Goal: Task Accomplishment & Management: Manage account settings

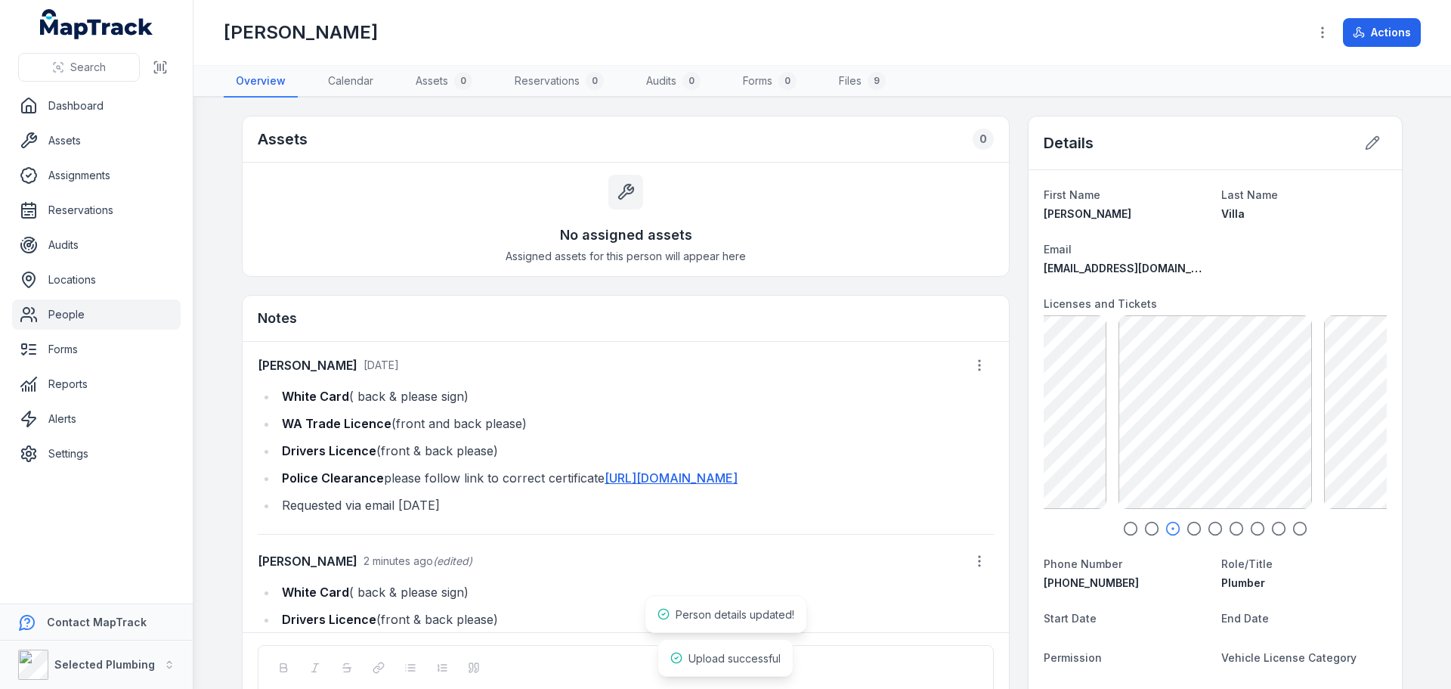
scroll to position [137, 0]
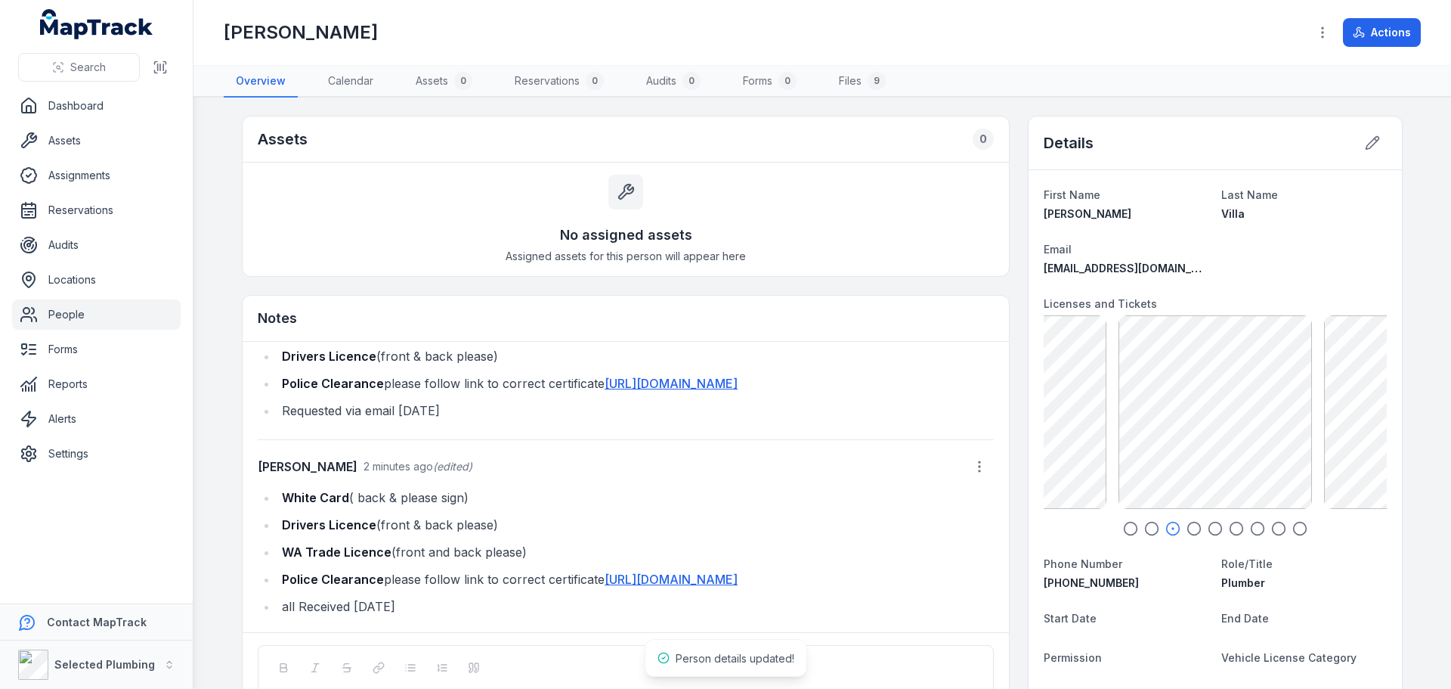
click at [1126, 529] on icon "button" at bounding box center [1130, 528] width 15 height 15
click at [1149, 532] on icon "button" at bounding box center [1152, 528] width 15 height 15
click at [1166, 531] on icon "button" at bounding box center [1173, 528] width 15 height 15
click at [1191, 529] on icon "button" at bounding box center [1194, 528] width 15 height 15
click at [1208, 528] on icon "button" at bounding box center [1215, 528] width 15 height 15
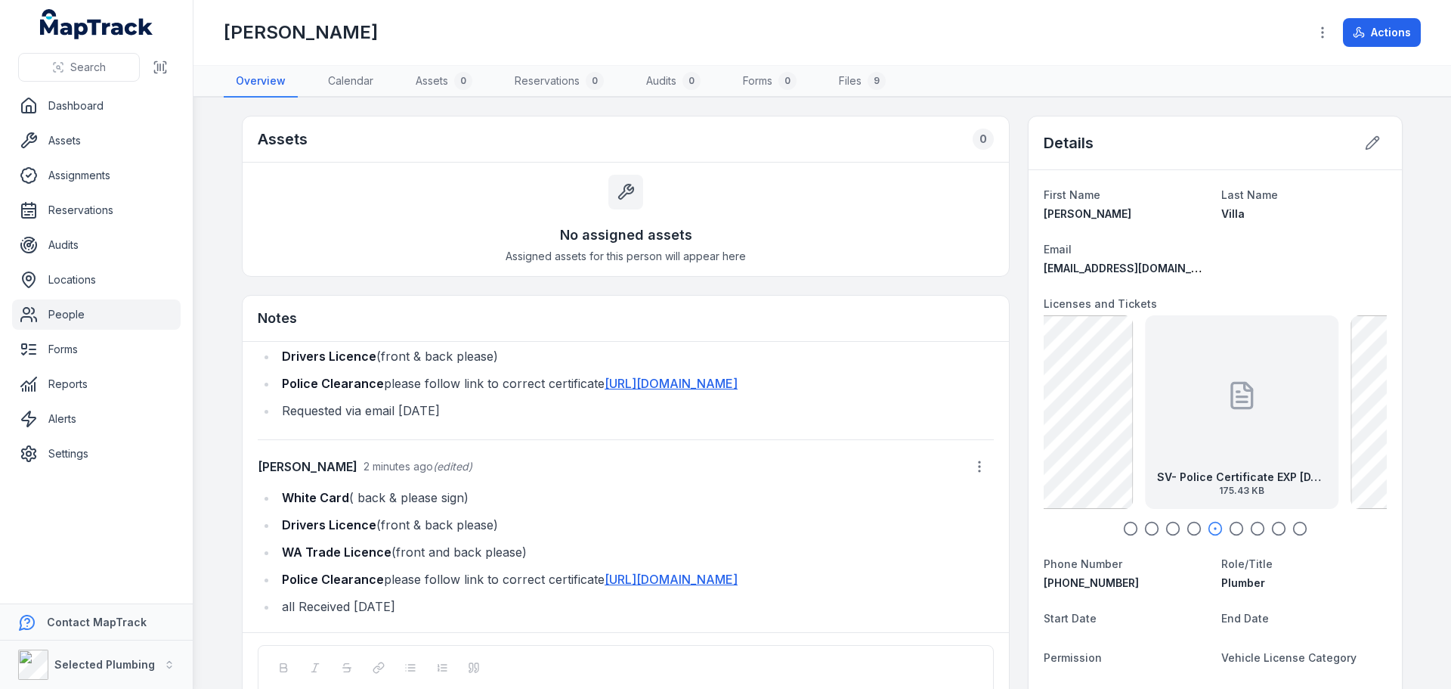
click at [1231, 528] on icon "button" at bounding box center [1236, 528] width 15 height 15
click at [1257, 528] on icon "button" at bounding box center [1257, 528] width 15 height 15
click at [1275, 529] on icon "button" at bounding box center [1279, 528] width 15 height 15
click at [1293, 526] on icon "button" at bounding box center [1300, 528] width 15 height 15
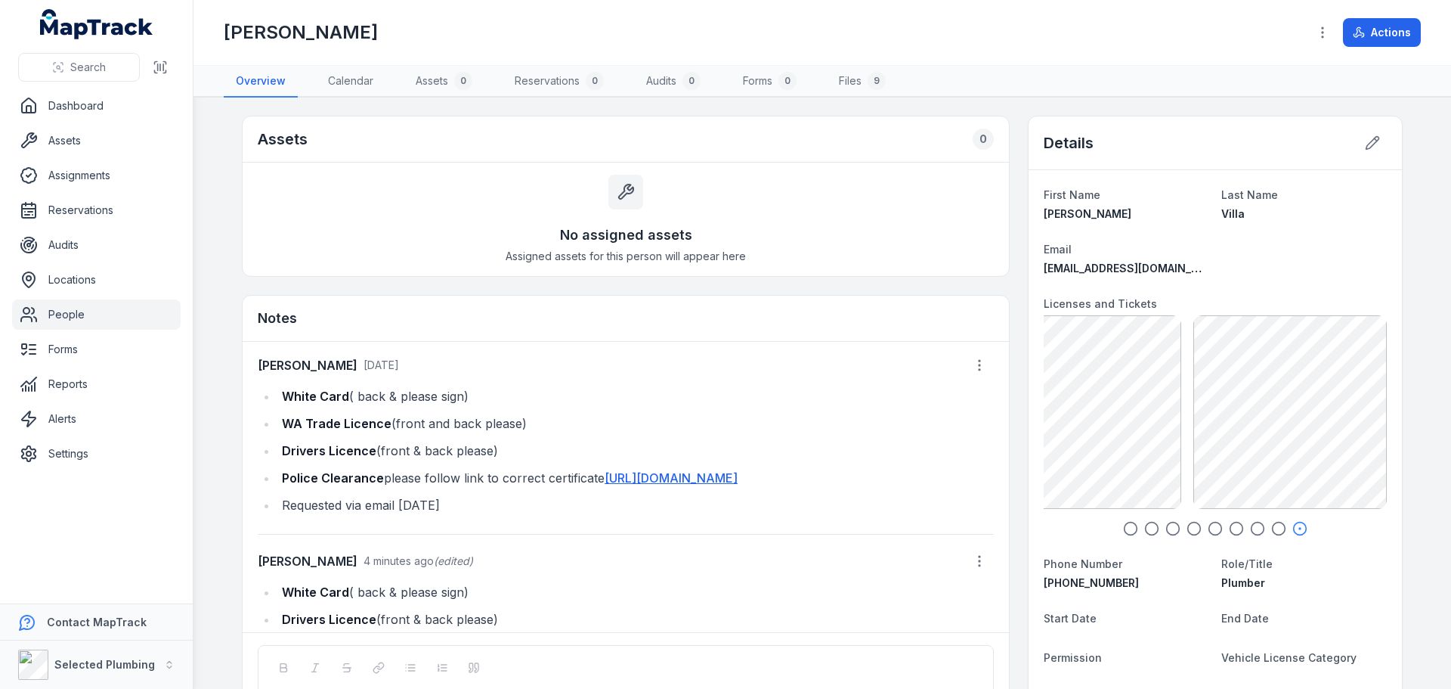
click at [75, 312] on link "People" at bounding box center [96, 314] width 169 height 30
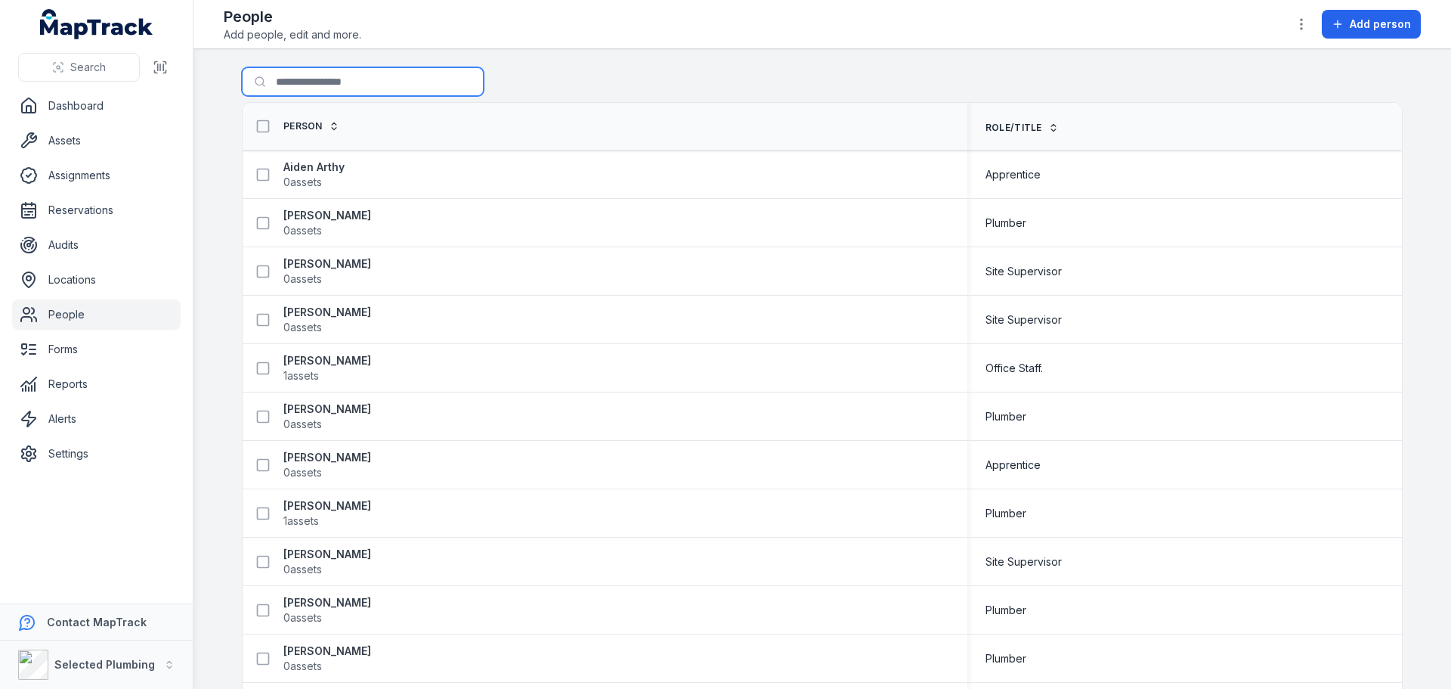
click at [314, 84] on input "Search for people" at bounding box center [363, 81] width 242 height 29
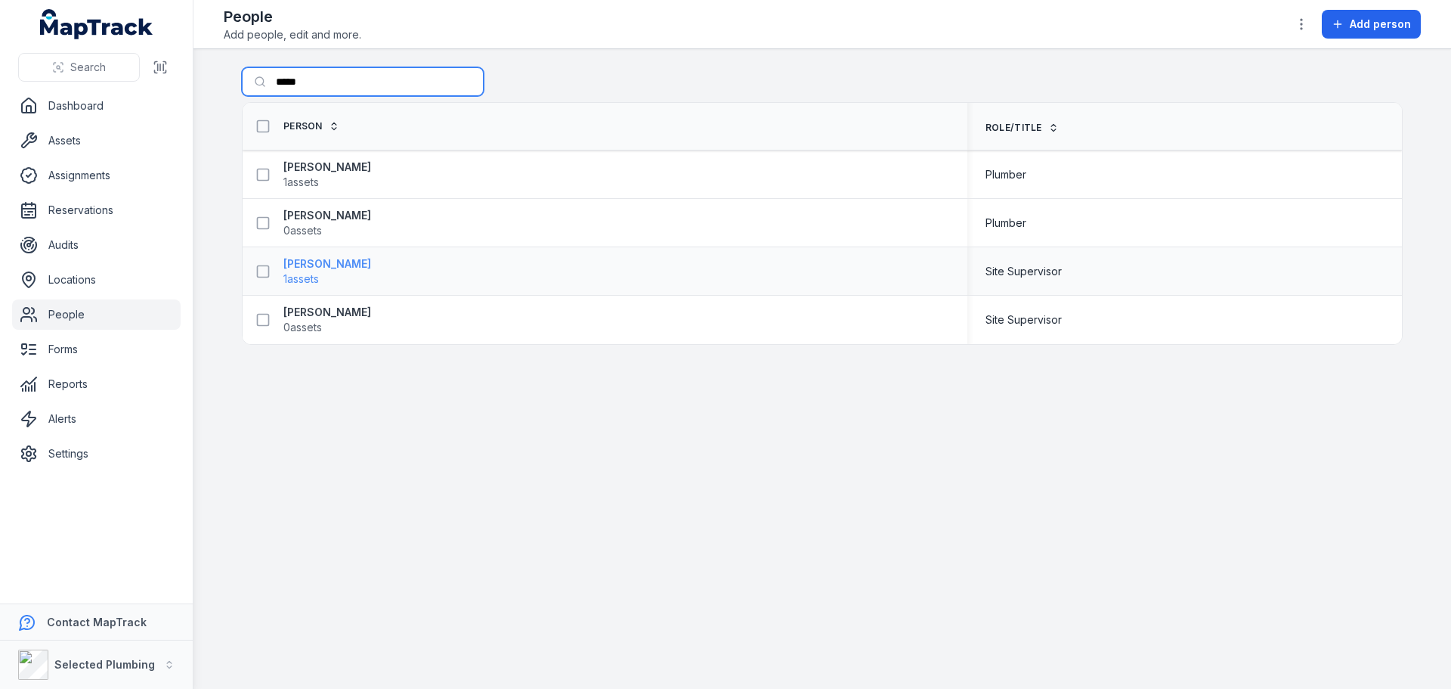
type input "*****"
click at [306, 265] on strong "[PERSON_NAME]" at bounding box center [327, 263] width 88 height 15
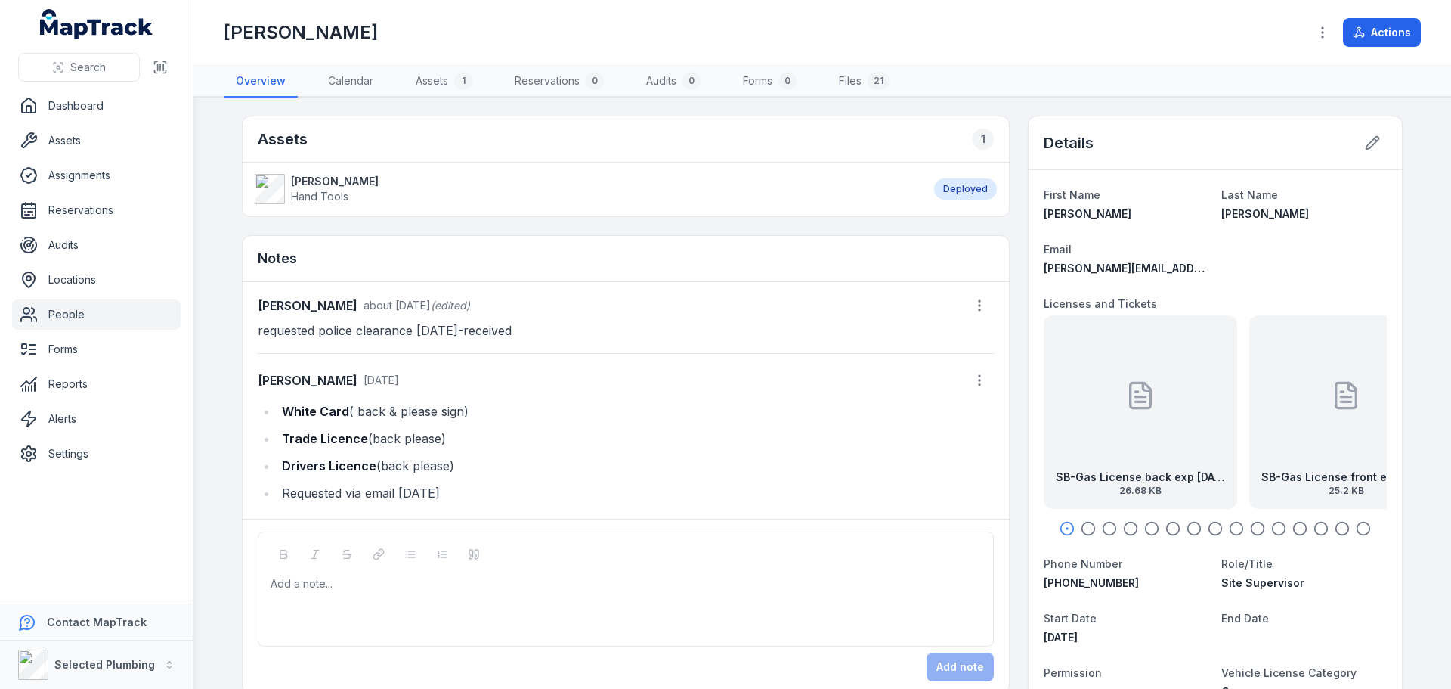
click at [1084, 534] on circle "button" at bounding box center [1089, 528] width 13 height 13
click at [1104, 531] on circle "button" at bounding box center [1110, 528] width 13 height 13
click at [1124, 529] on icon "button" at bounding box center [1130, 528] width 15 height 15
click at [1154, 525] on icon "button" at bounding box center [1152, 528] width 15 height 15
click at [1179, 525] on div at bounding box center [1215, 528] width 343 height 15
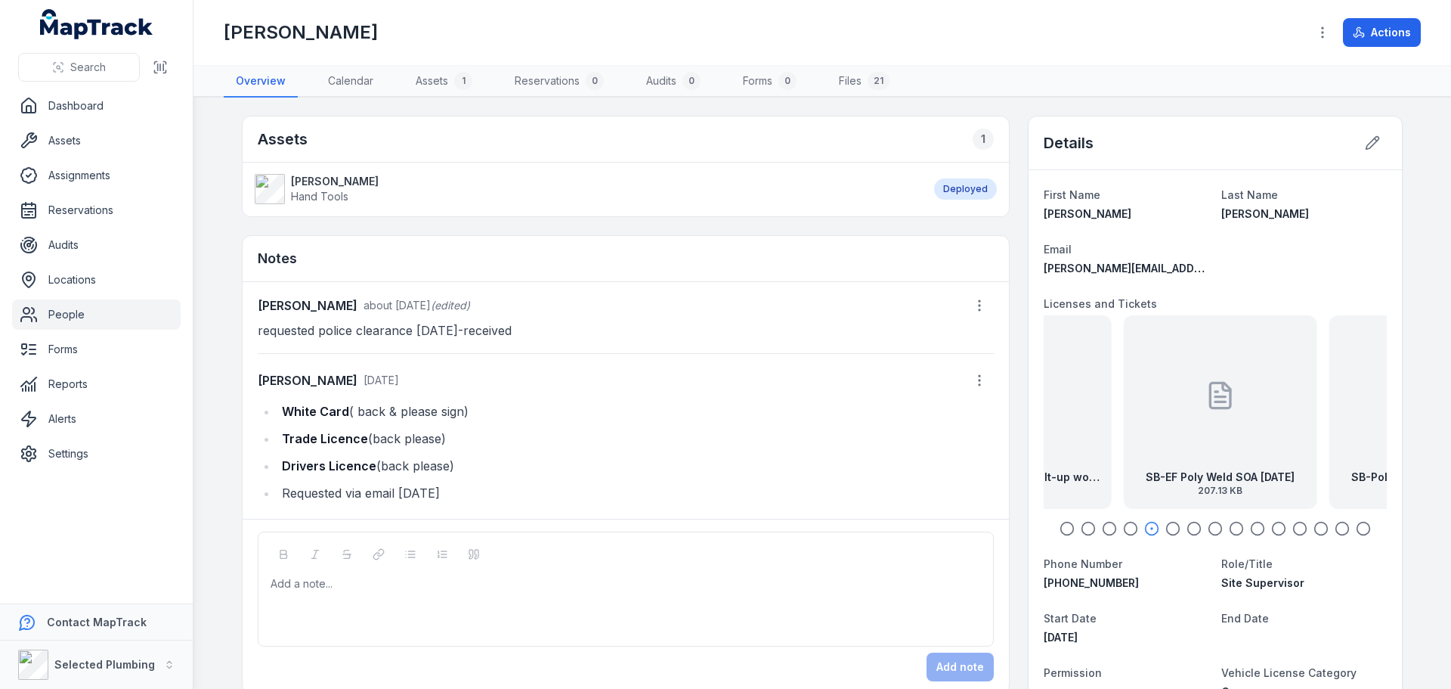
click at [1213, 526] on icon "button" at bounding box center [1215, 528] width 15 height 15
click at [1261, 530] on div at bounding box center [1215, 528] width 343 height 15
click at [1361, 528] on icon "button" at bounding box center [1363, 528] width 15 height 15
click at [1341, 528] on icon "button" at bounding box center [1342, 528] width 15 height 15
click at [1318, 529] on icon "button" at bounding box center [1321, 528] width 15 height 15
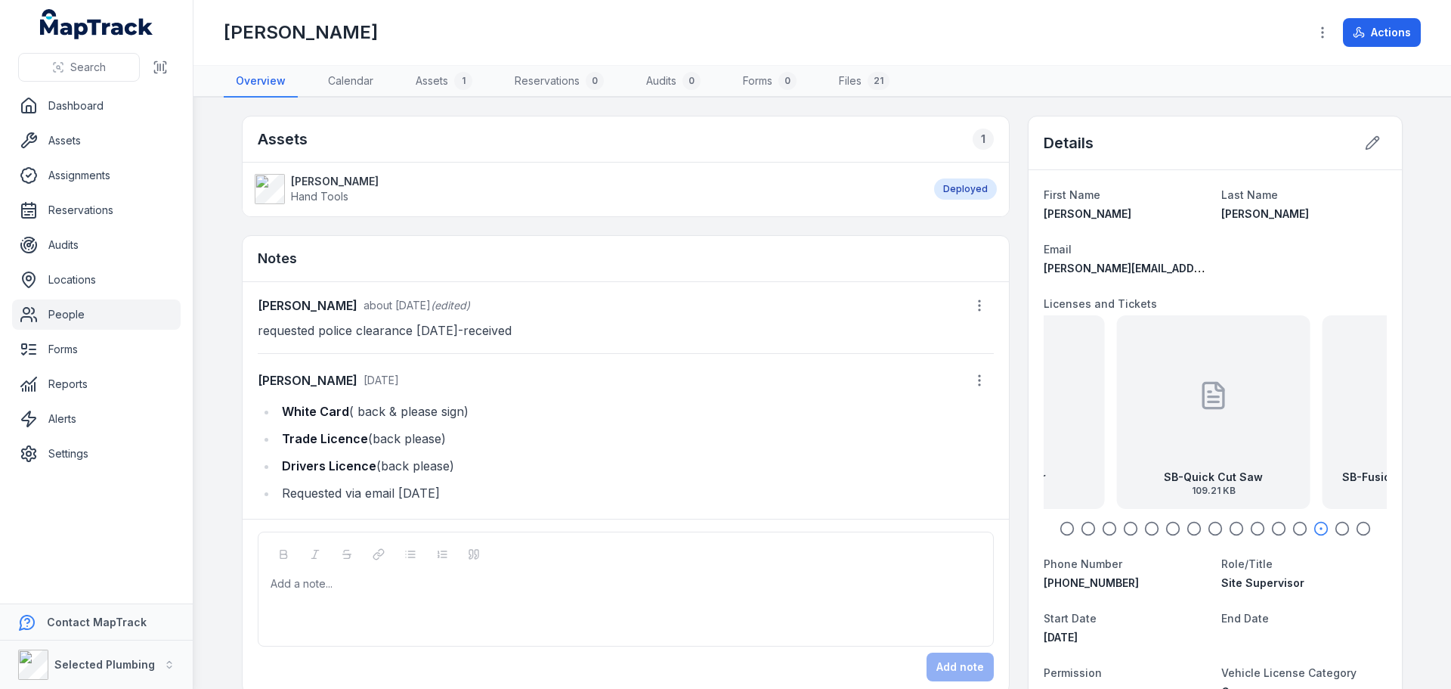
click at [1295, 530] on icon "button" at bounding box center [1300, 528] width 15 height 15
click at [1278, 530] on icon "button" at bounding box center [1279, 528] width 15 height 15
click at [1253, 530] on icon "button" at bounding box center [1257, 528] width 15 height 15
click at [1234, 530] on icon "button" at bounding box center [1236, 528] width 15 height 15
click at [1213, 528] on icon "button" at bounding box center [1215, 528] width 15 height 15
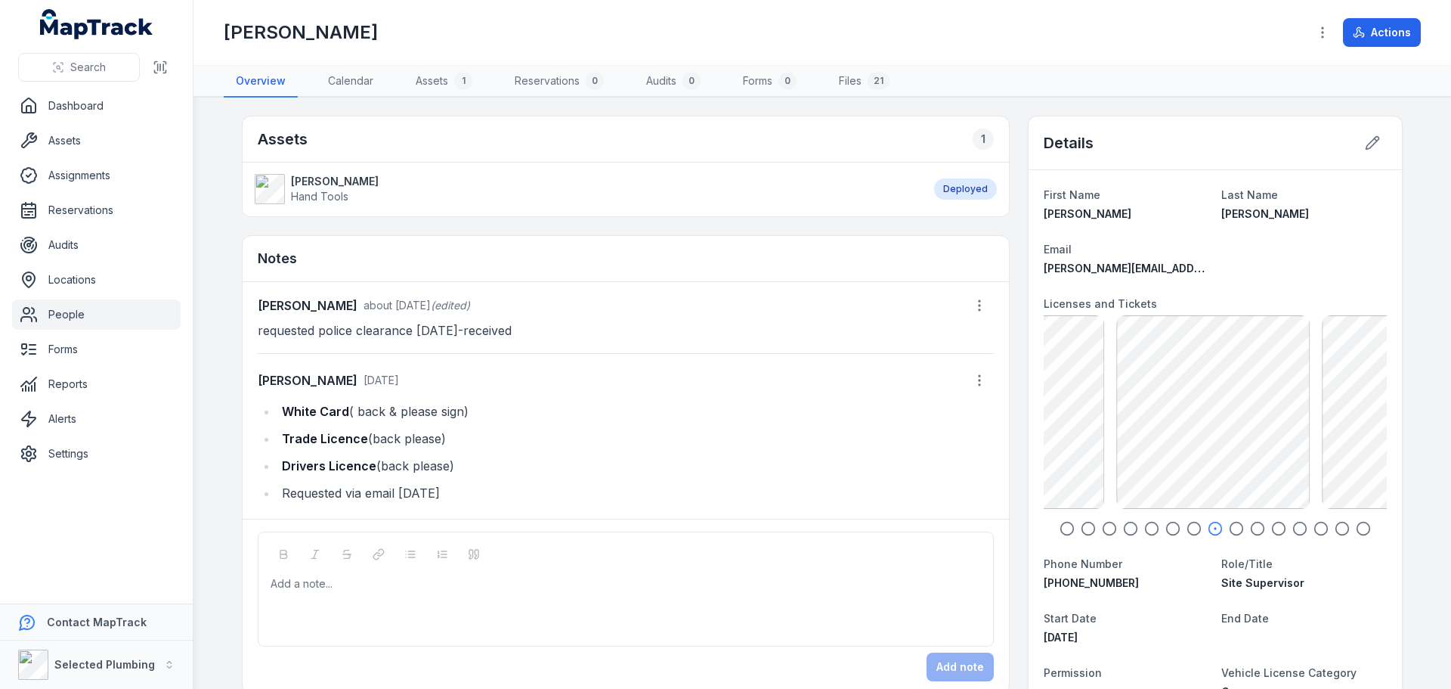
click at [1190, 528] on icon "button" at bounding box center [1194, 528] width 15 height 15
click at [1168, 529] on icon "button" at bounding box center [1173, 528] width 15 height 15
drag, startPoint x: 277, startPoint y: 409, endPoint x: 463, endPoint y: 481, distance: 198.6
click at [462, 485] on ul "White Card ( back & please sign) Trade Licence (back please) Drivers Licence (b…" at bounding box center [626, 452] width 736 height 103
copy ul "White Card ( back & please sign) Trade Licence (back please) Drivers Licence (b…"
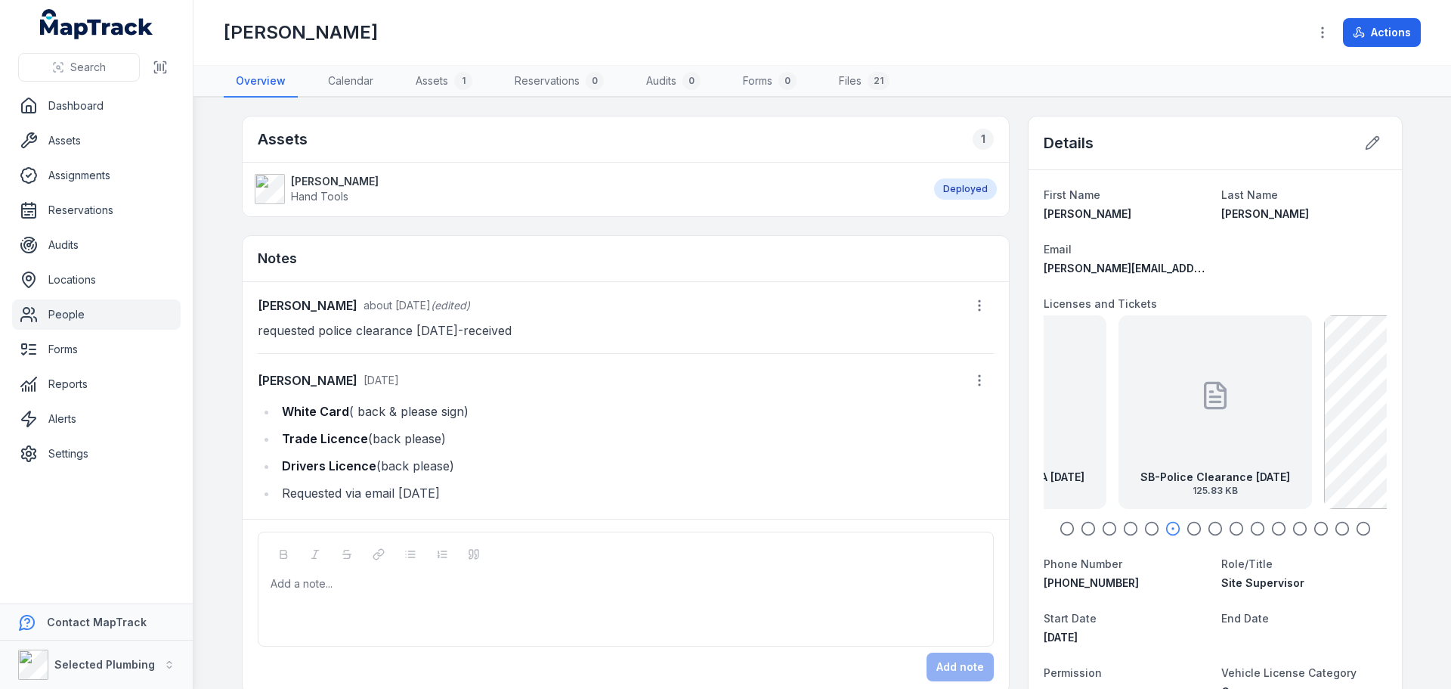
click at [295, 597] on div "Add a note..." at bounding box center [626, 606] width 711 height 60
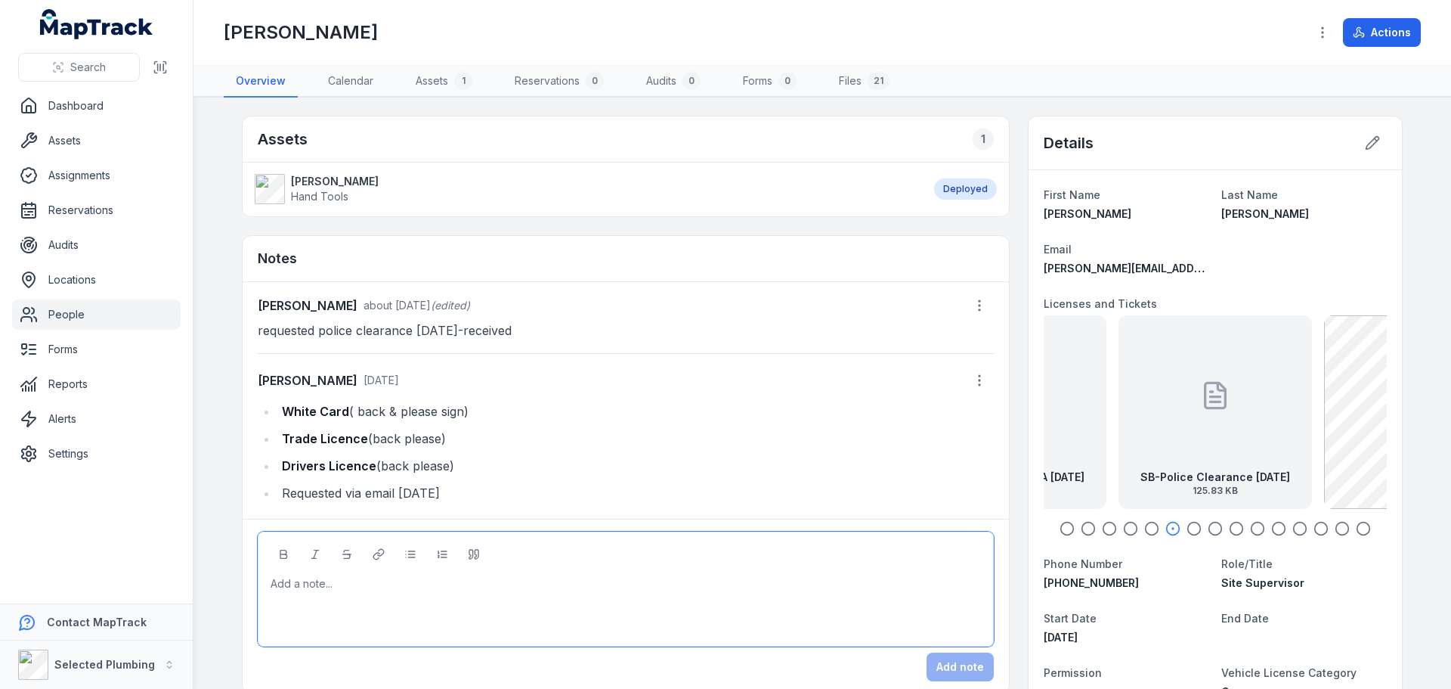
paste div
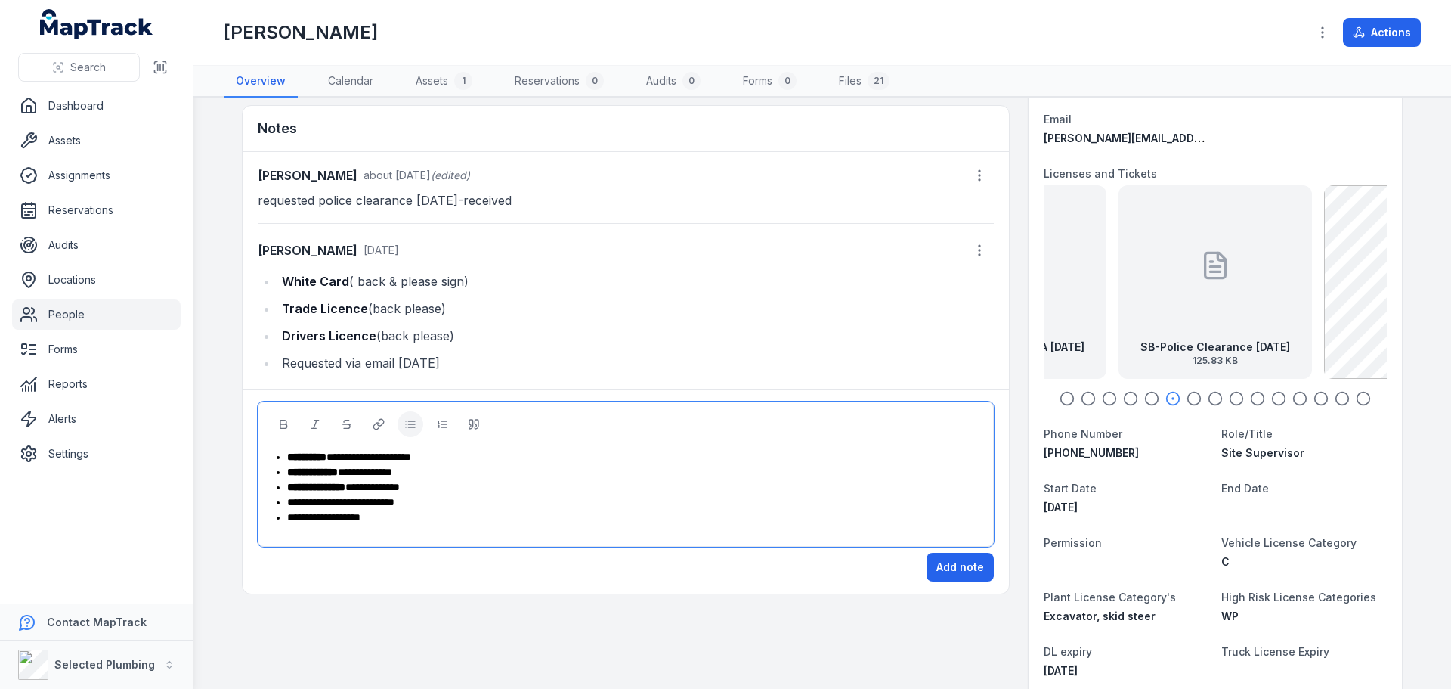
scroll to position [302, 0]
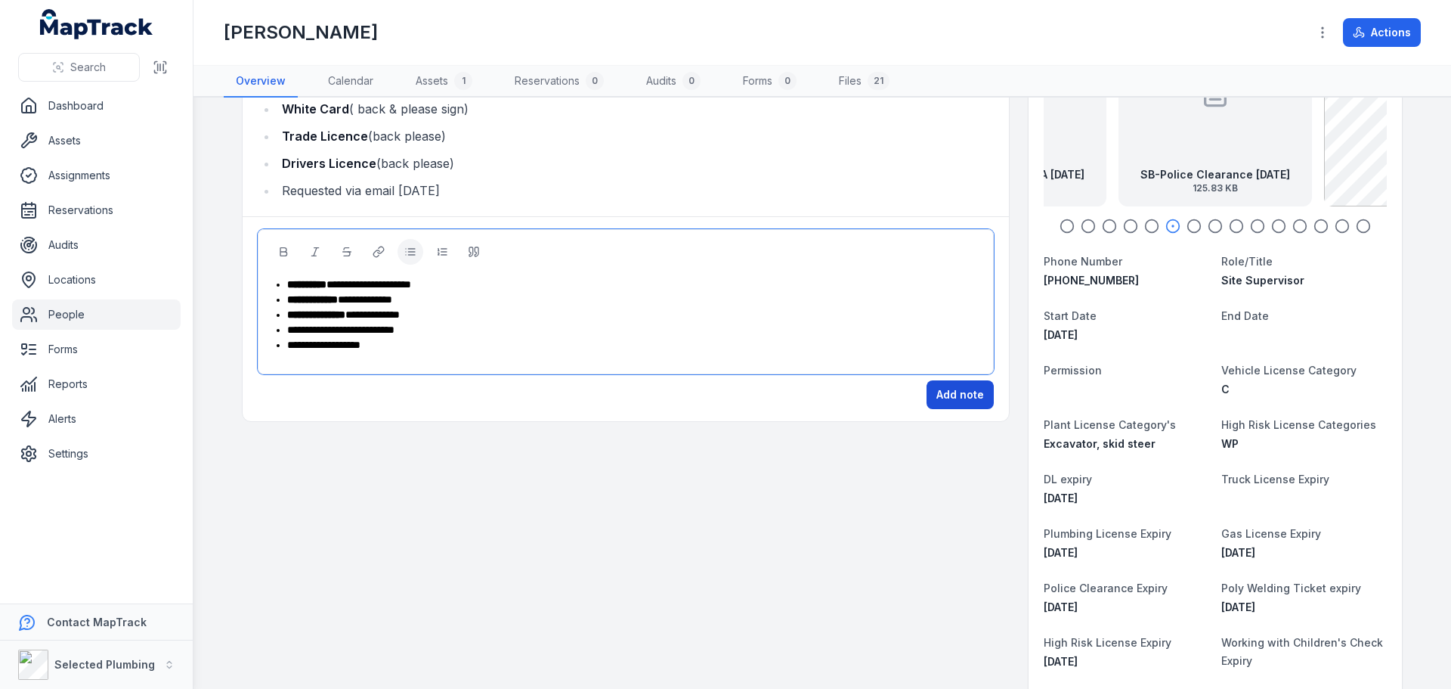
click at [956, 398] on button "Add note" at bounding box center [960, 394] width 67 height 29
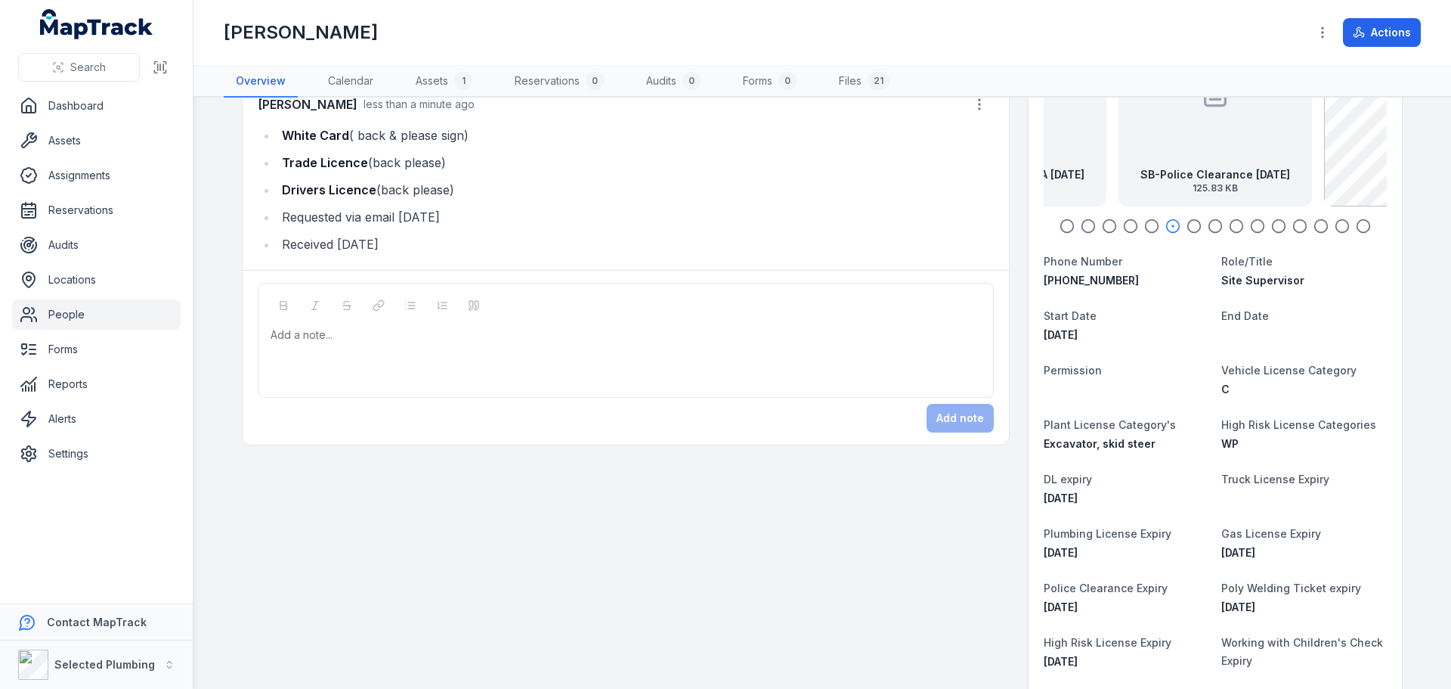
scroll to position [0, 0]
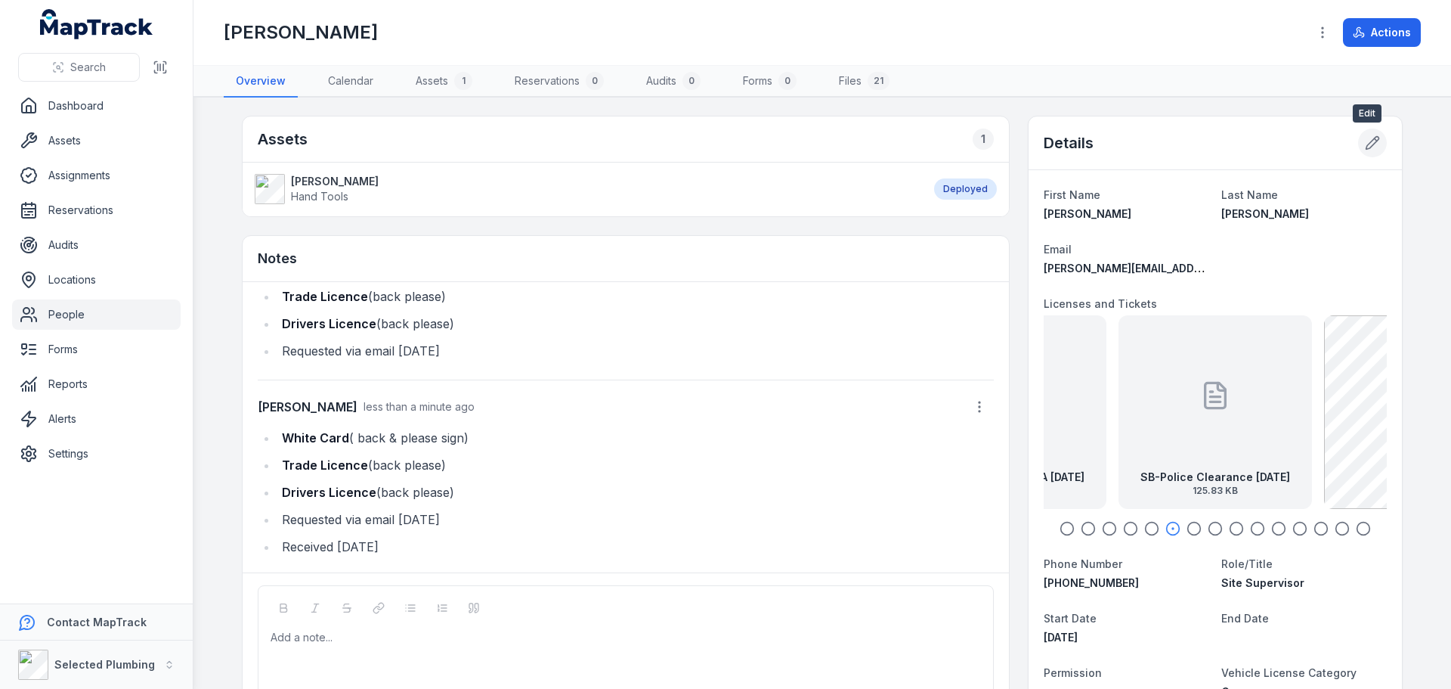
click at [1374, 141] on icon at bounding box center [1372, 142] width 15 height 15
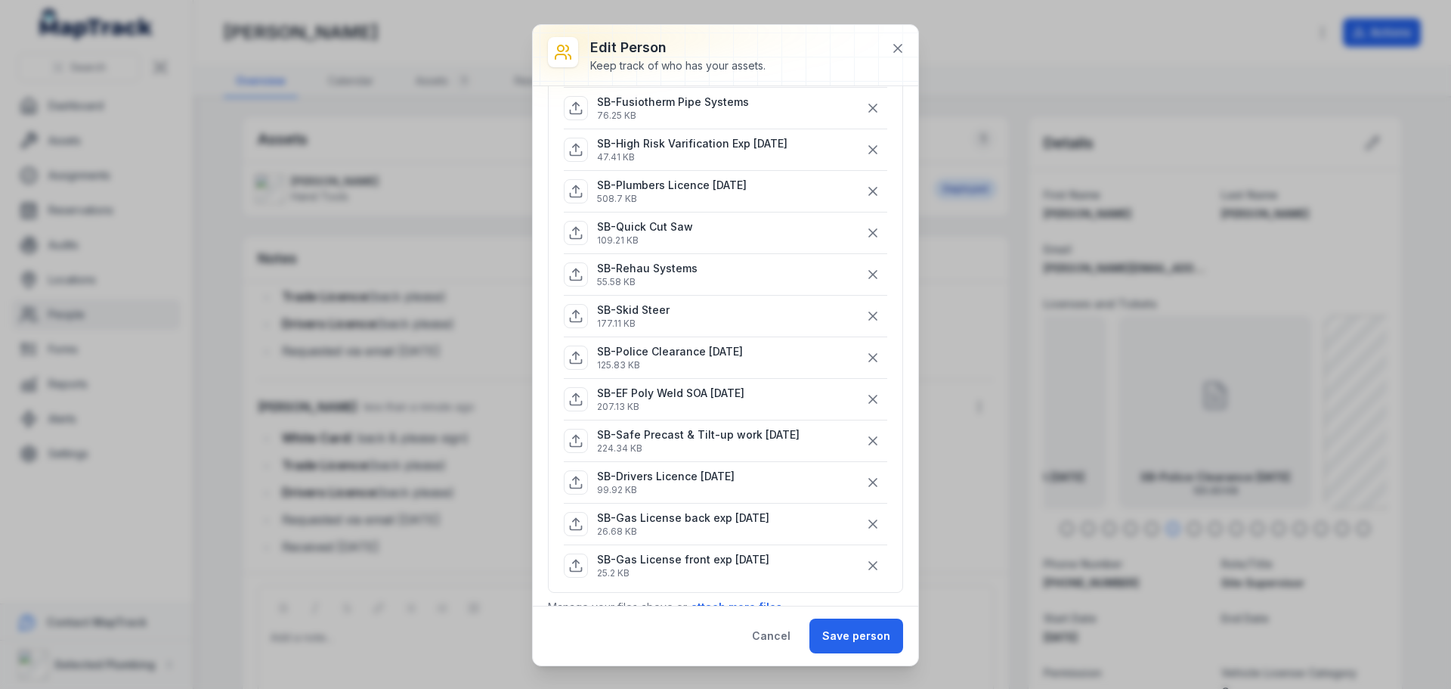
scroll to position [605, 0]
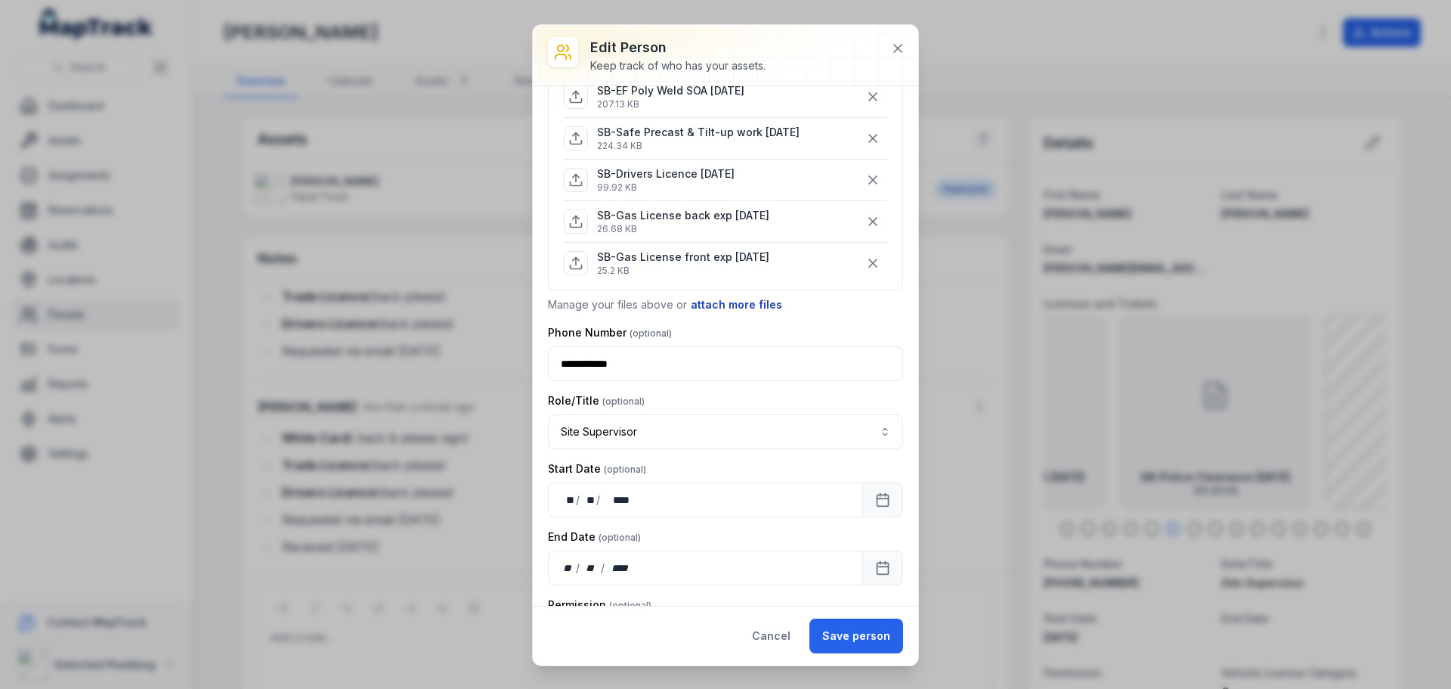
click at [746, 305] on button "attach more files" at bounding box center [736, 304] width 93 height 17
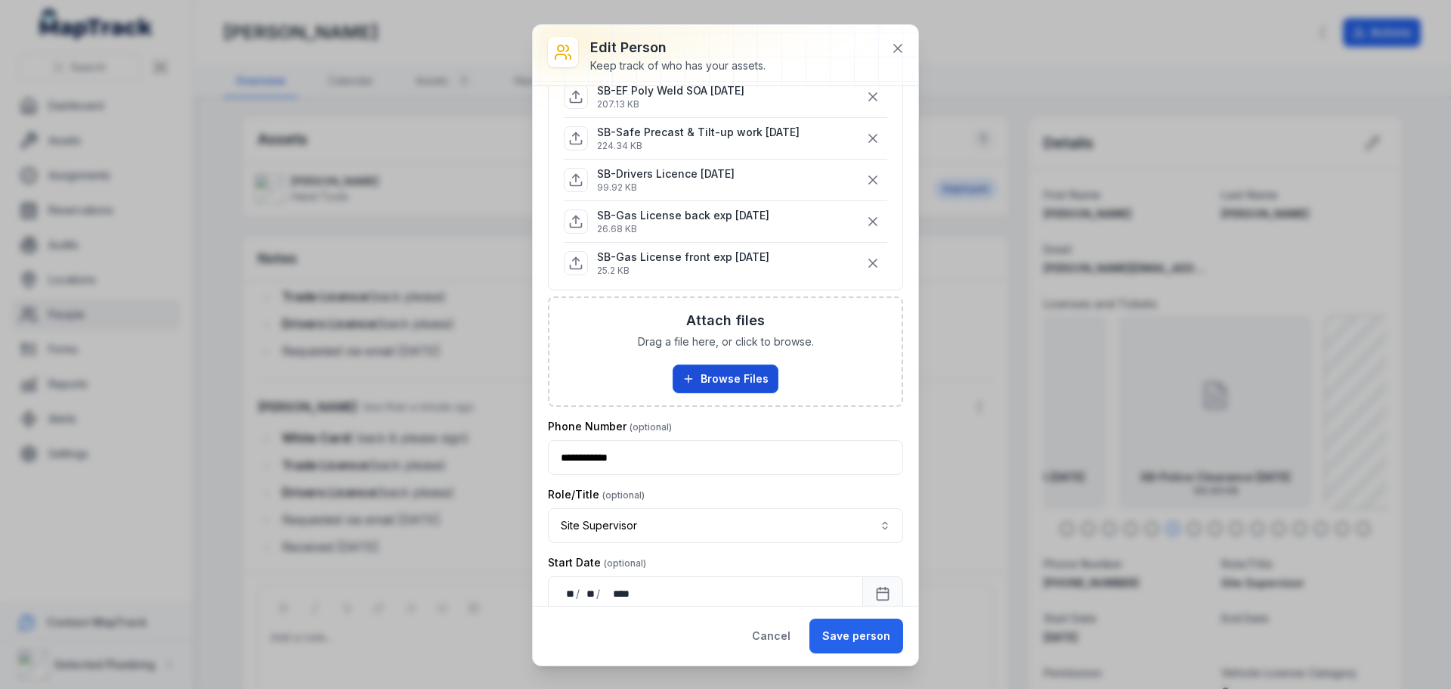
click at [710, 370] on button "Browse Files" at bounding box center [726, 378] width 106 height 29
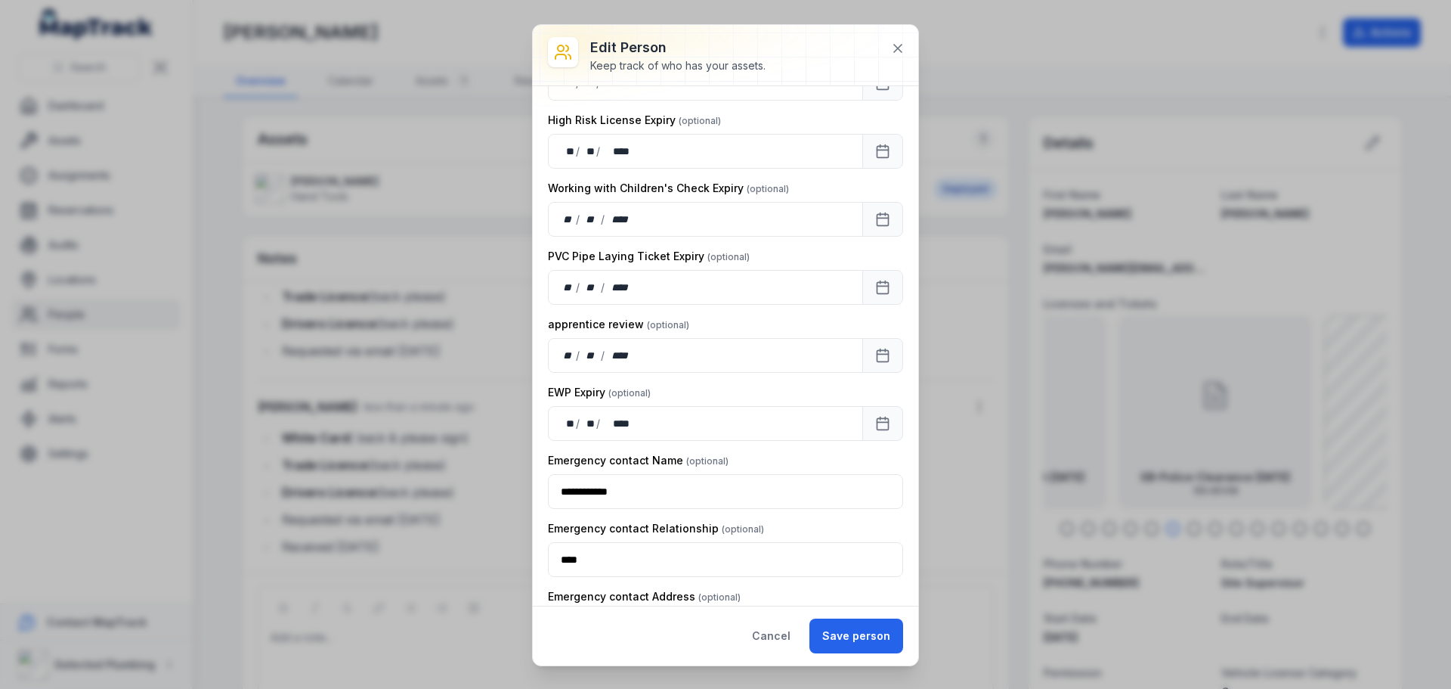
scroll to position [2088, 0]
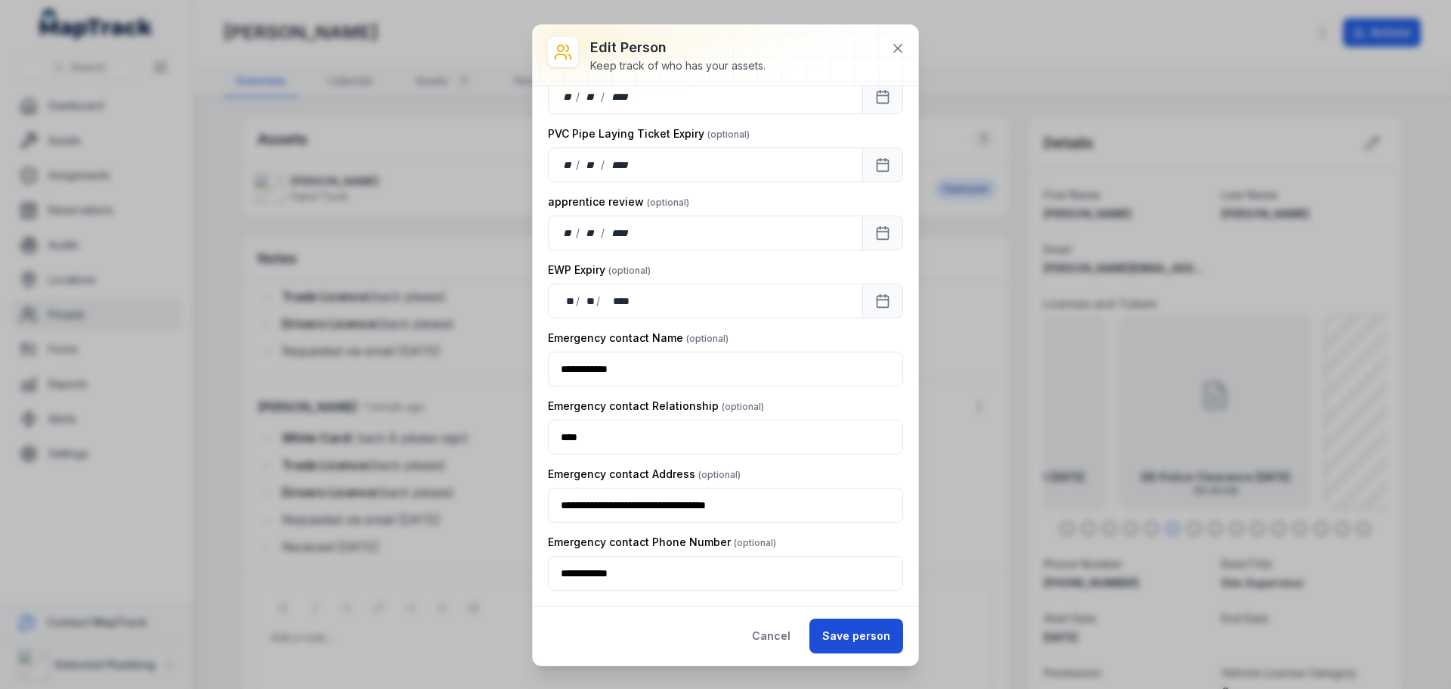
click at [866, 633] on button "Save person" at bounding box center [857, 635] width 94 height 35
